Goal: Find specific page/section: Find specific page/section

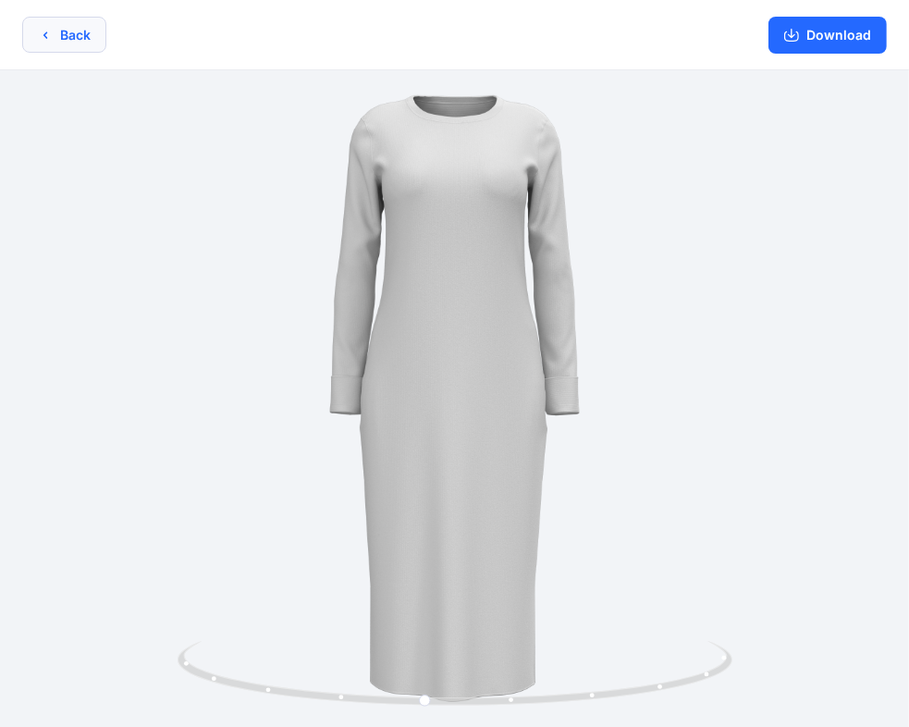
click at [78, 33] on button "Back" at bounding box center [64, 35] width 84 height 36
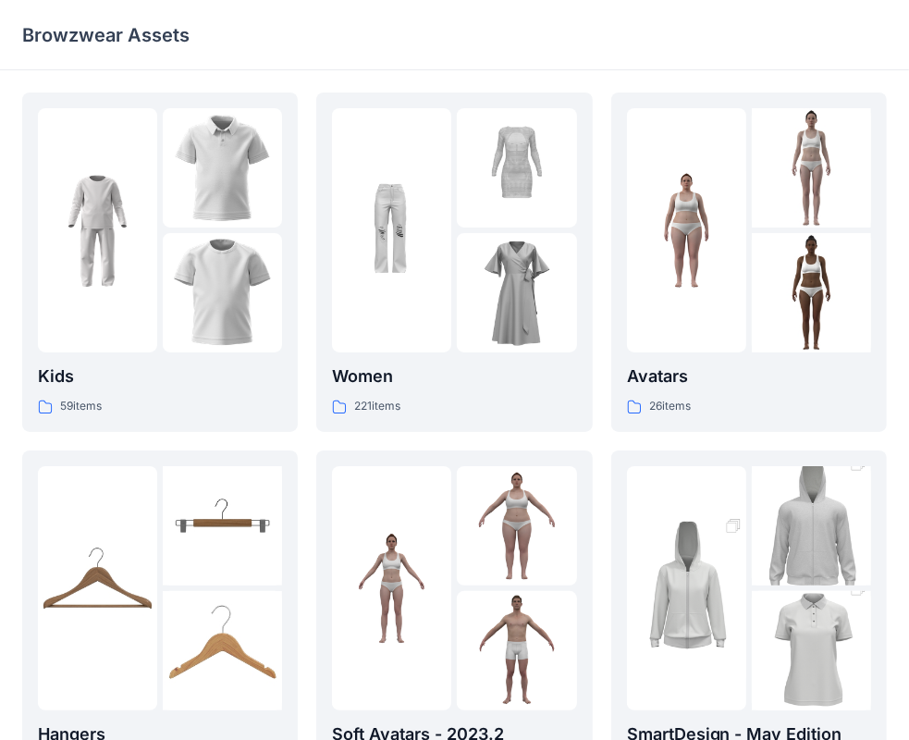
scroll to position [459, 0]
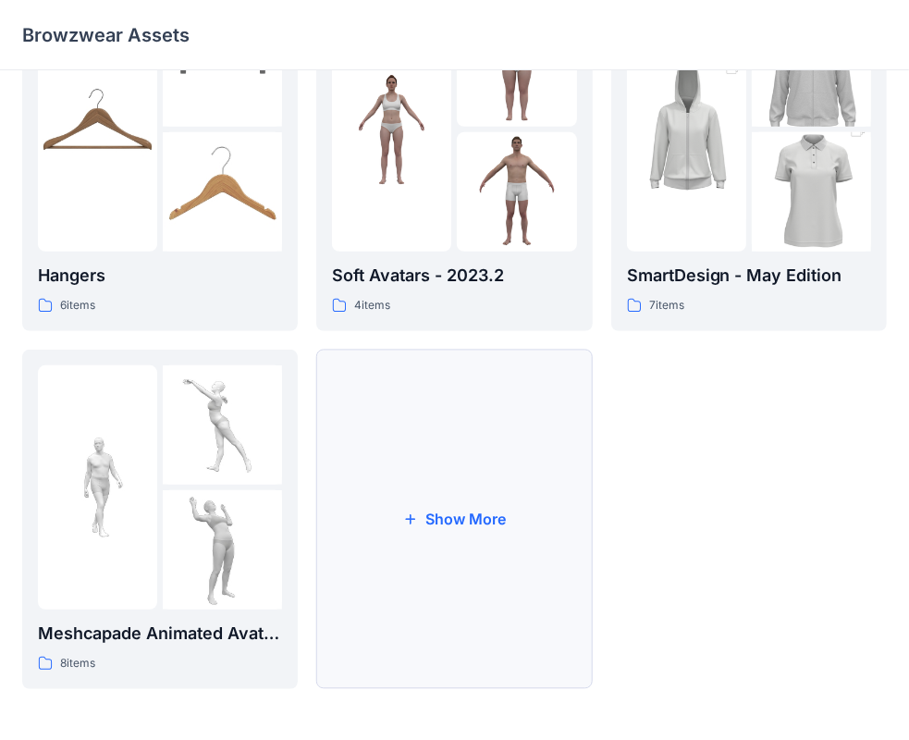
click at [410, 517] on icon "button" at bounding box center [410, 518] width 15 height 15
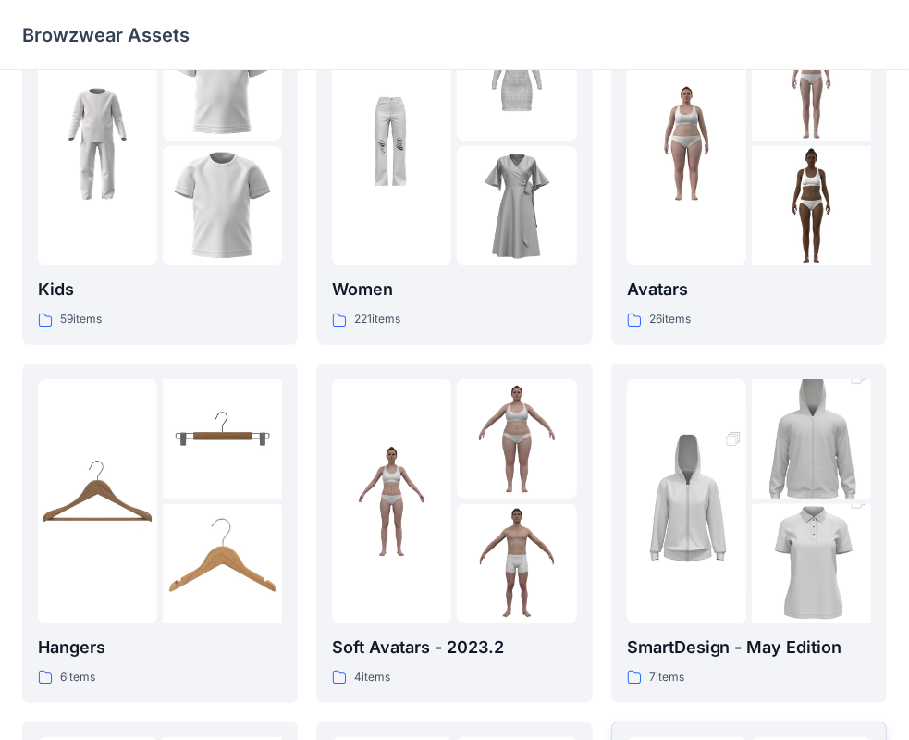
scroll to position [0, 0]
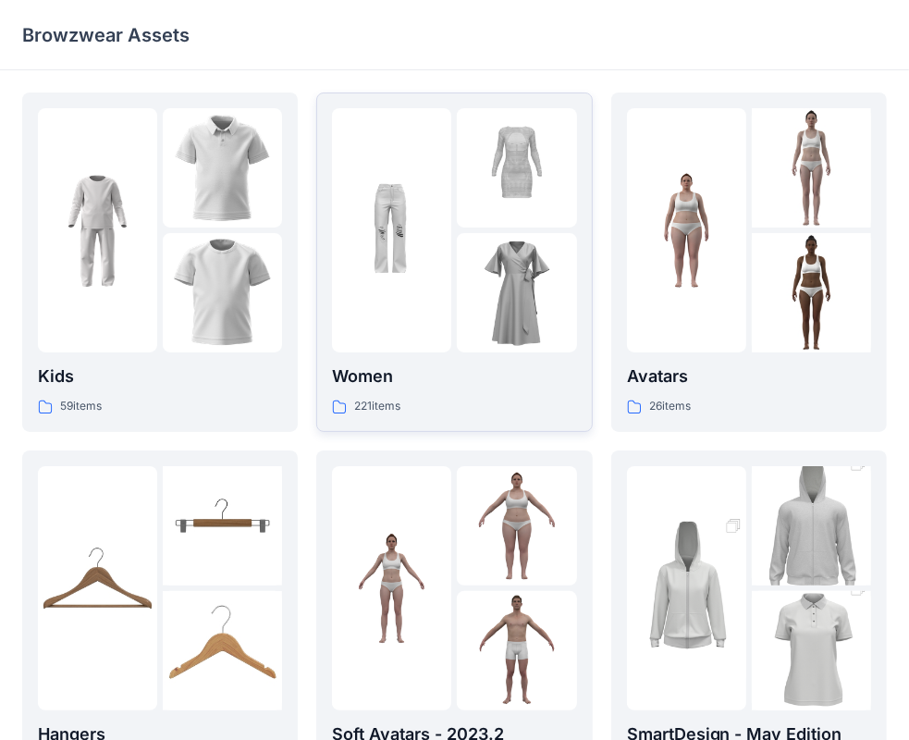
click at [459, 270] on img at bounding box center [516, 292] width 119 height 119
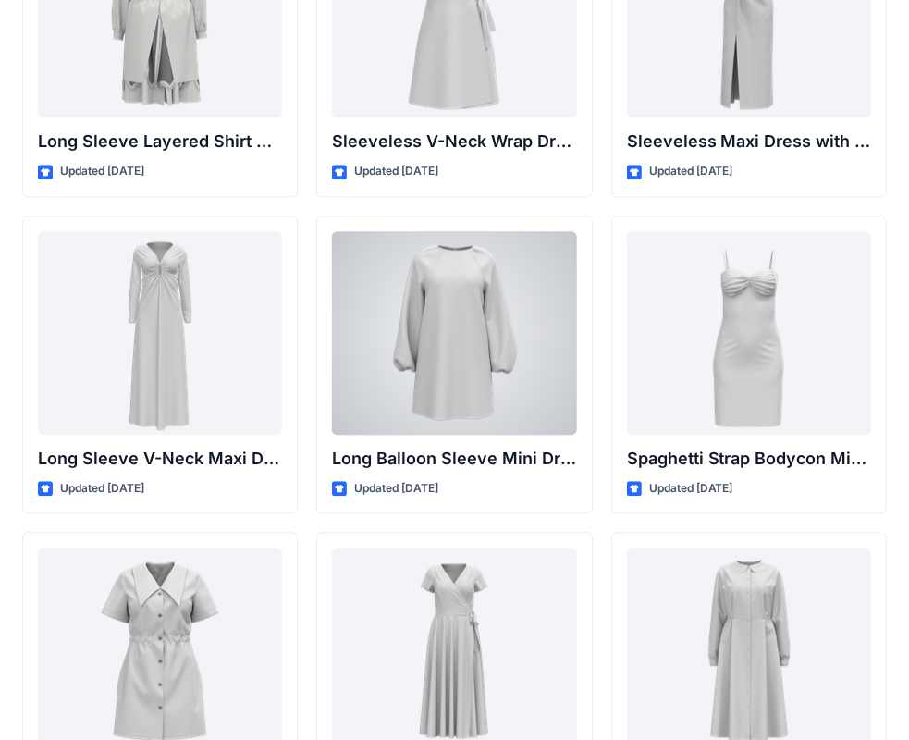
scroll to position [2358, 0]
